Goal: Transaction & Acquisition: Subscribe to service/newsletter

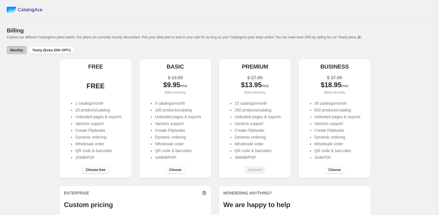
click at [103, 170] on span "Choose free" at bounding box center [96, 170] width 20 height 5
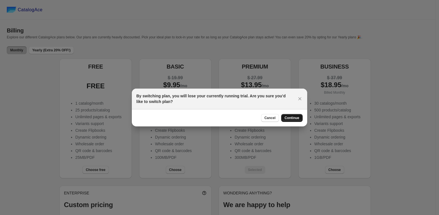
click at [293, 117] on span "Continue" at bounding box center [291, 118] width 15 height 5
